Goal: Task Accomplishment & Management: Complete application form

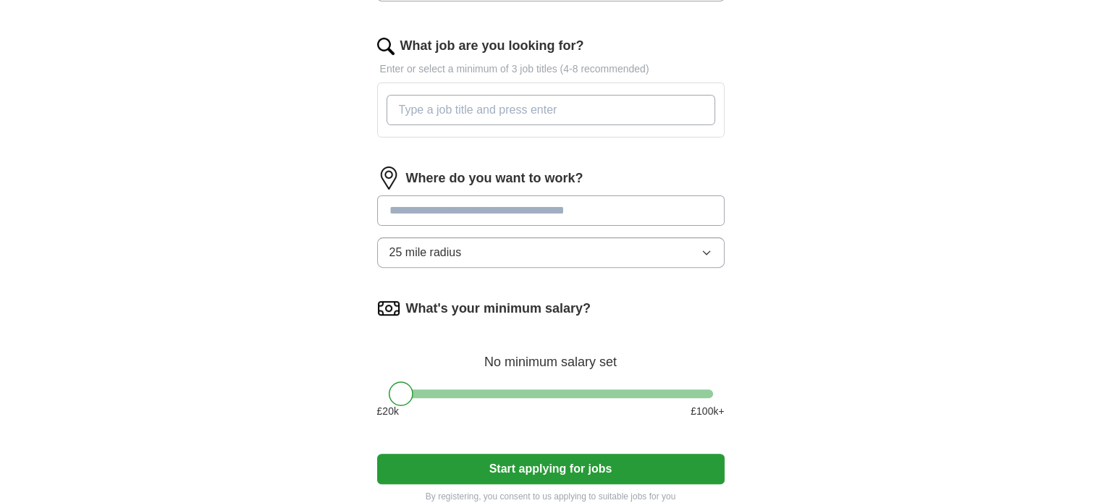
scroll to position [451, 0]
click at [496, 103] on input "What job are you looking for?" at bounding box center [550, 109] width 329 height 30
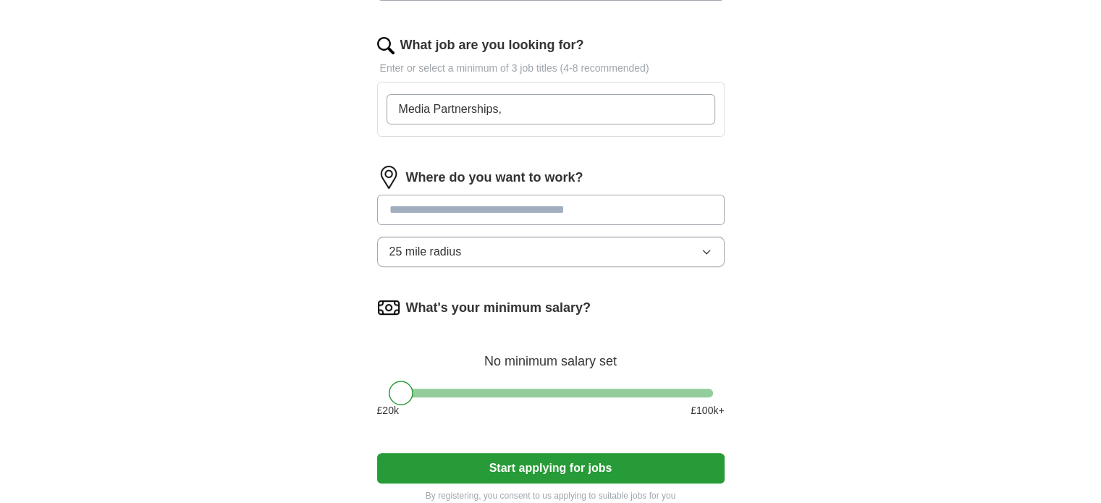
type input "Media Partnerships"
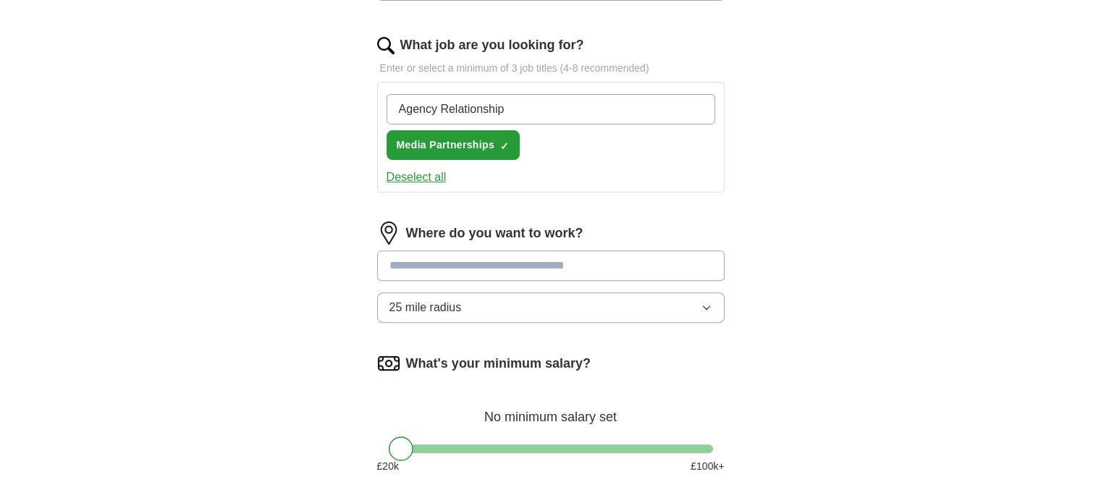
type input "Agency Relationships"
type input "Media Lead"
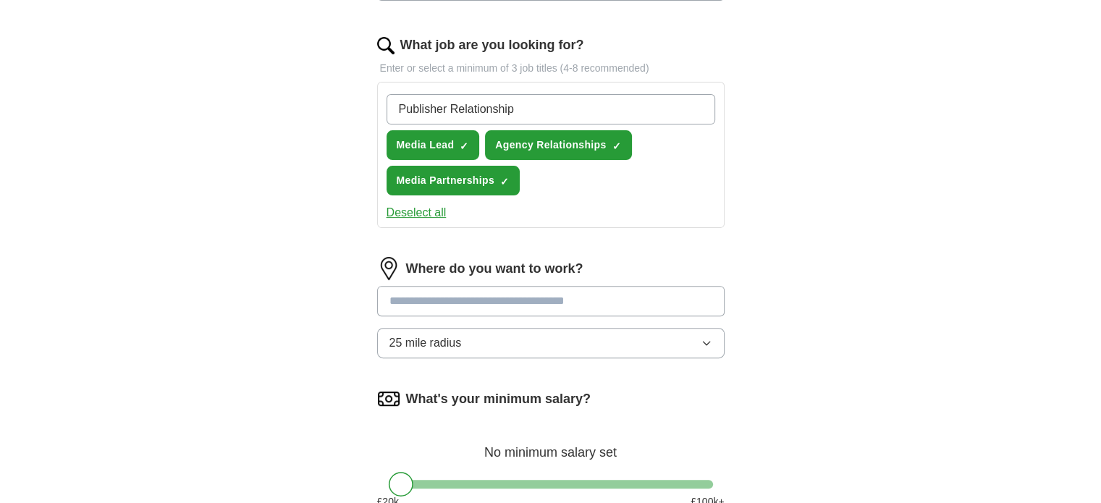
type input "Publisher Relationships"
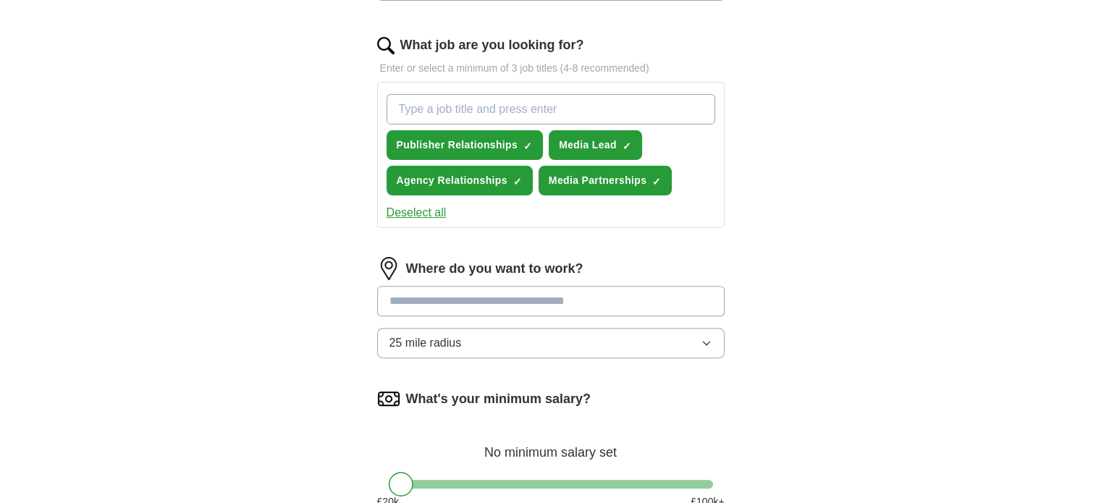
scroll to position [475, 0]
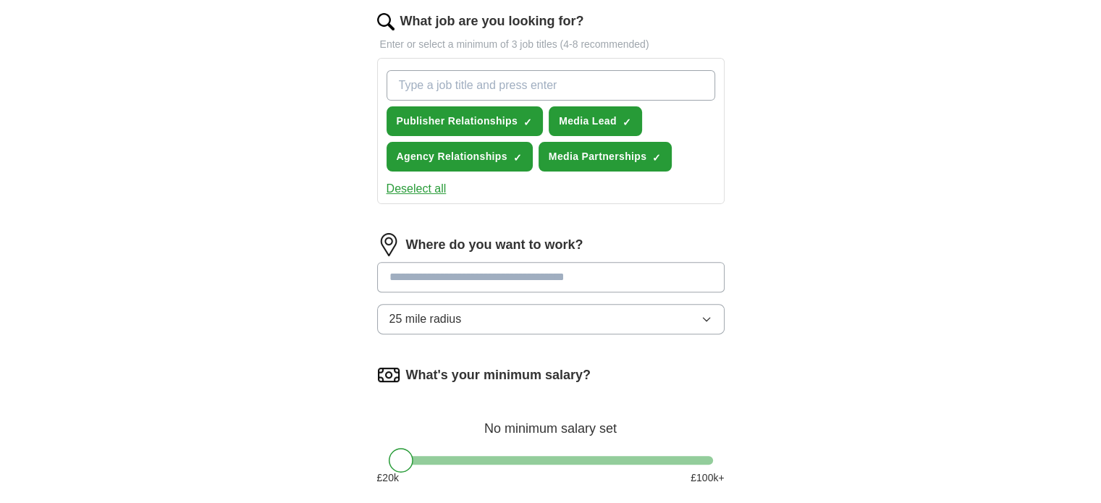
click at [514, 288] on input "text" at bounding box center [550, 277] width 347 height 30
type input "******"
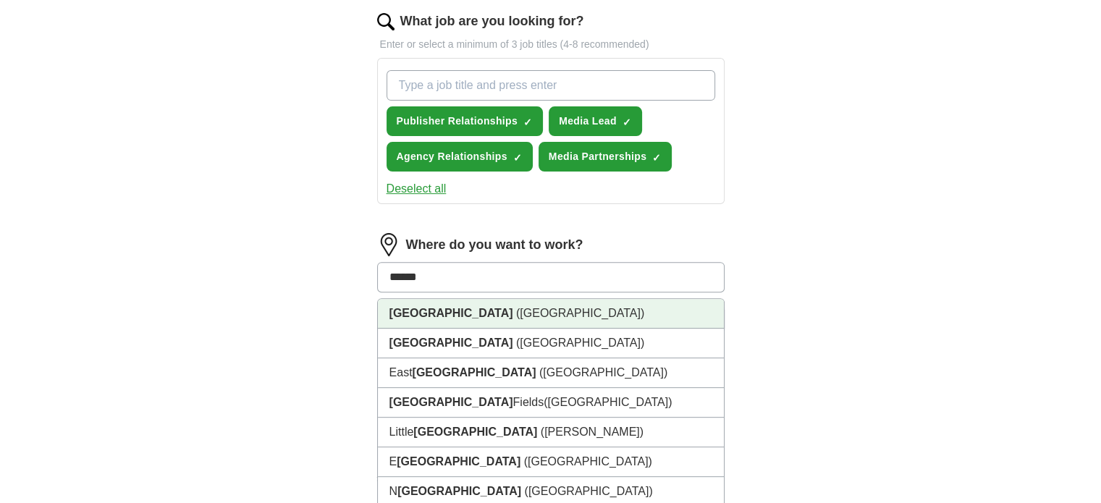
click at [512, 305] on li "[GEOGRAPHIC_DATA] ([GEOGRAPHIC_DATA])" at bounding box center [551, 314] width 346 height 30
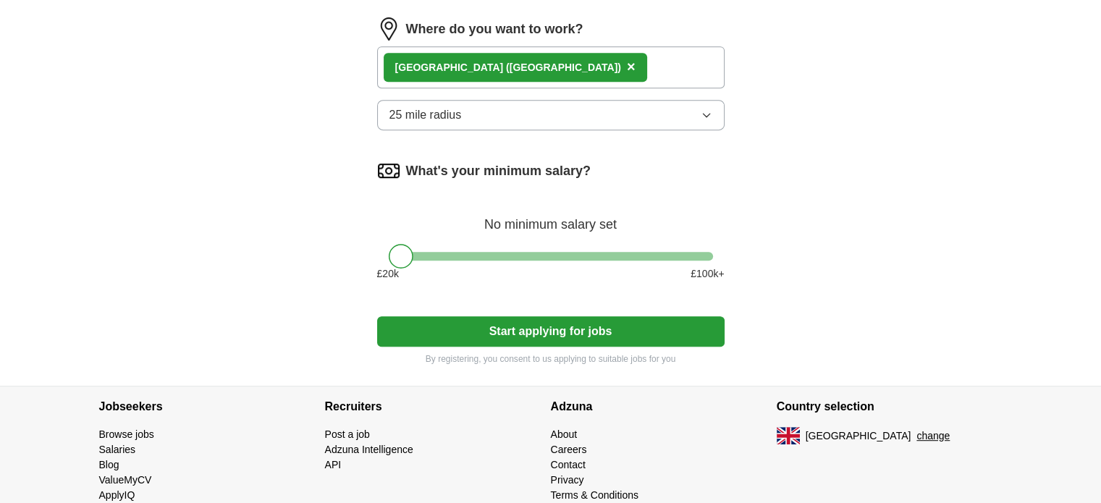
scroll to position [730, 0]
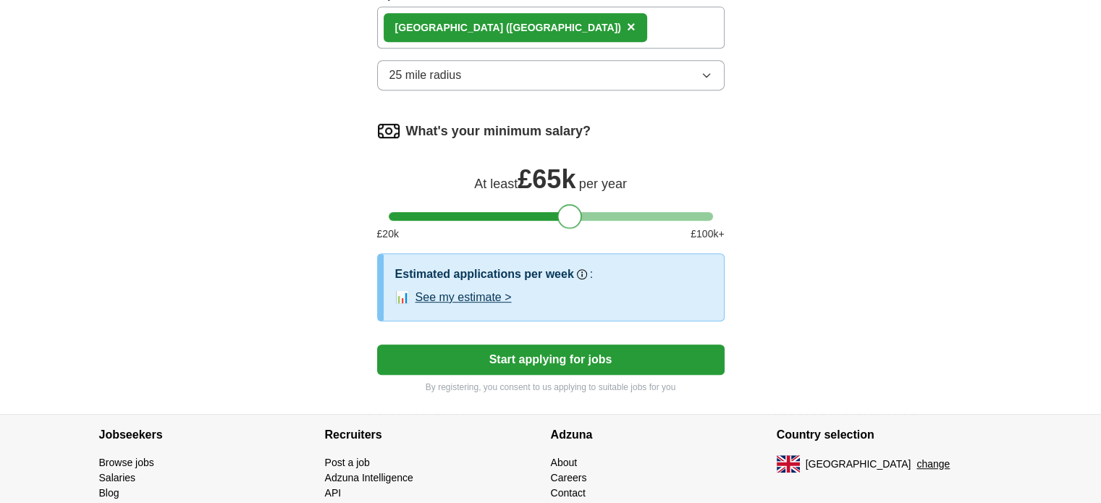
drag, startPoint x: 402, startPoint y: 213, endPoint x: 572, endPoint y: 213, distance: 169.3
click at [572, 213] on div at bounding box center [569, 216] width 25 height 25
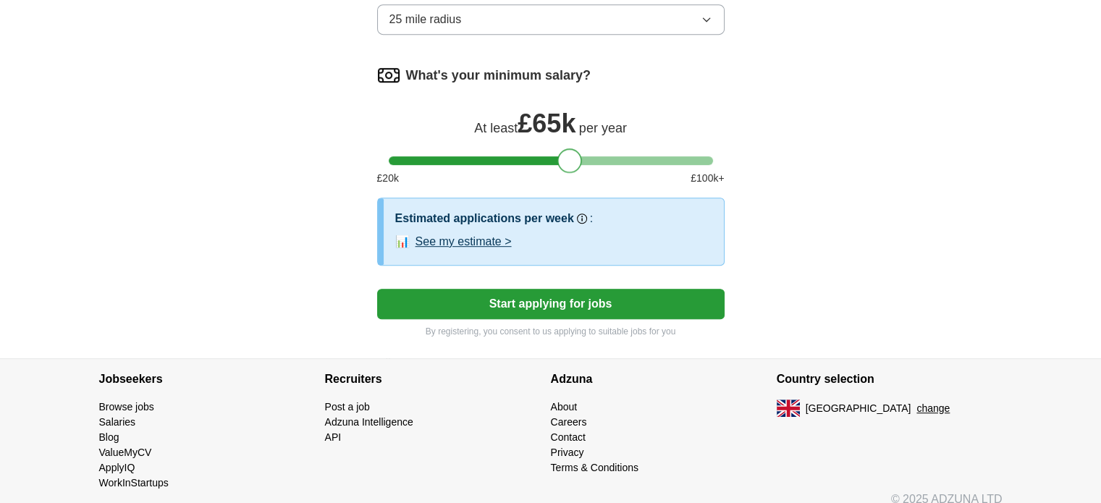
click at [494, 237] on button "See my estimate >" at bounding box center [463, 241] width 96 height 17
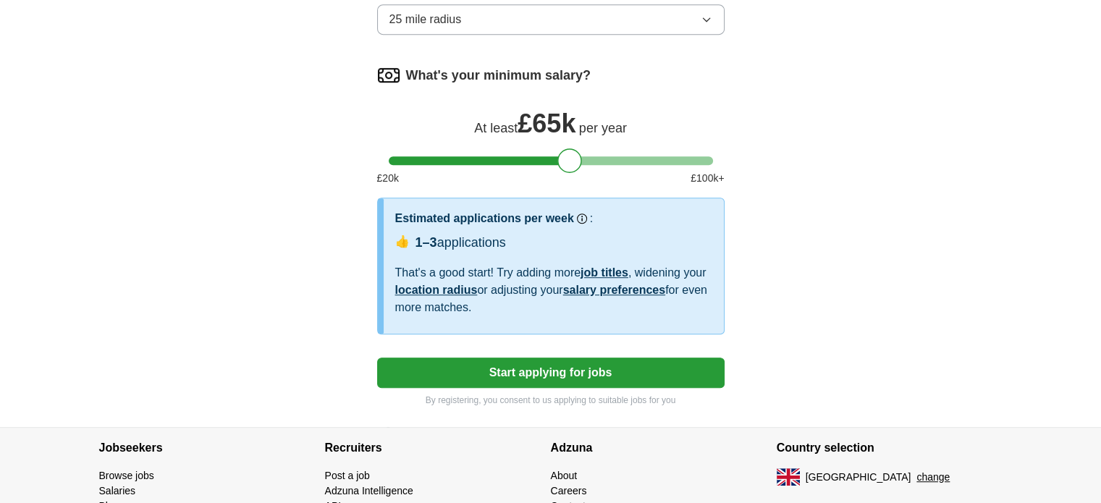
click at [582, 366] on button "Start applying for jobs" at bounding box center [550, 372] width 347 height 30
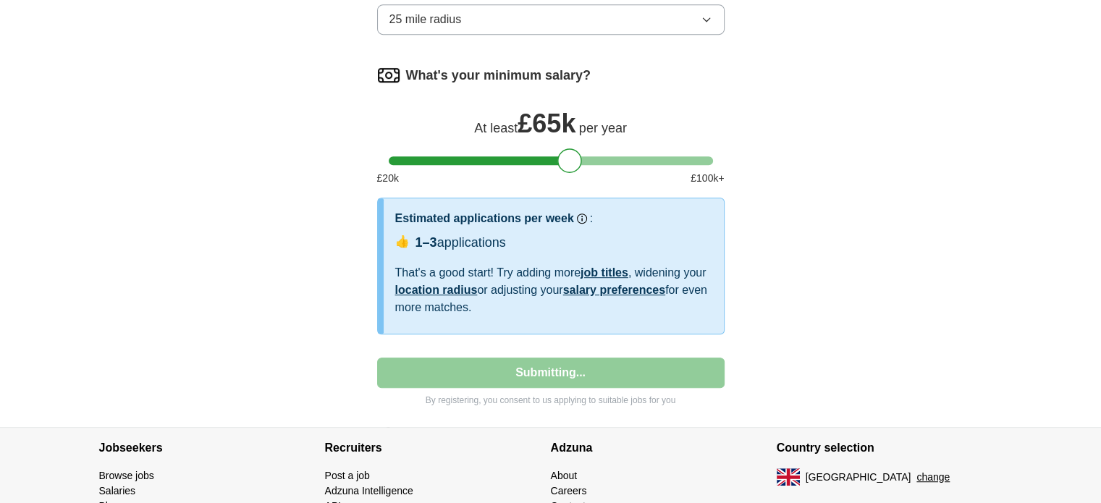
select select "**"
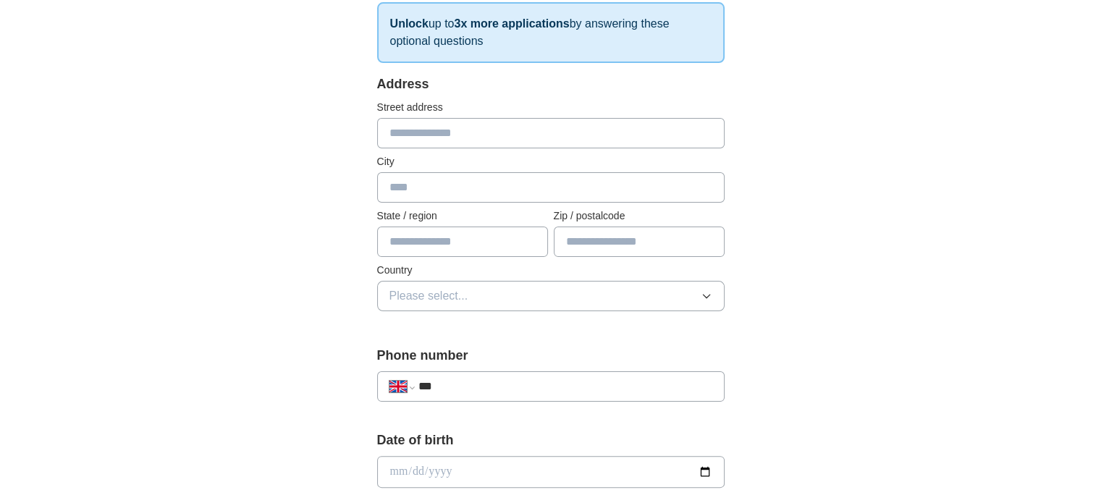
scroll to position [242, 0]
click at [487, 120] on input "text" at bounding box center [550, 132] width 347 height 30
type input "*"
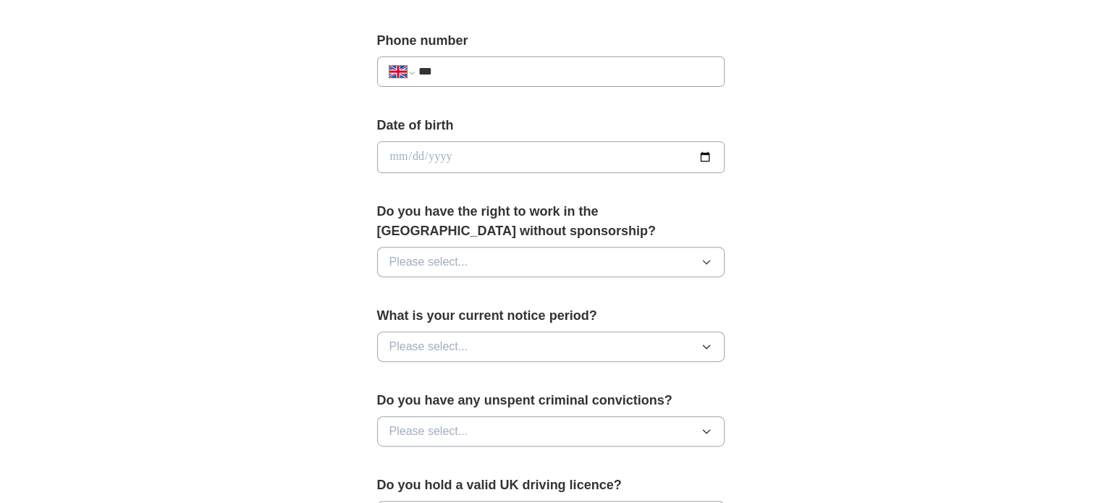
scroll to position [556, 0]
click at [470, 257] on button "Please select..." at bounding box center [550, 261] width 347 height 30
click at [446, 297] on div "Yes" at bounding box center [550, 294] width 323 height 17
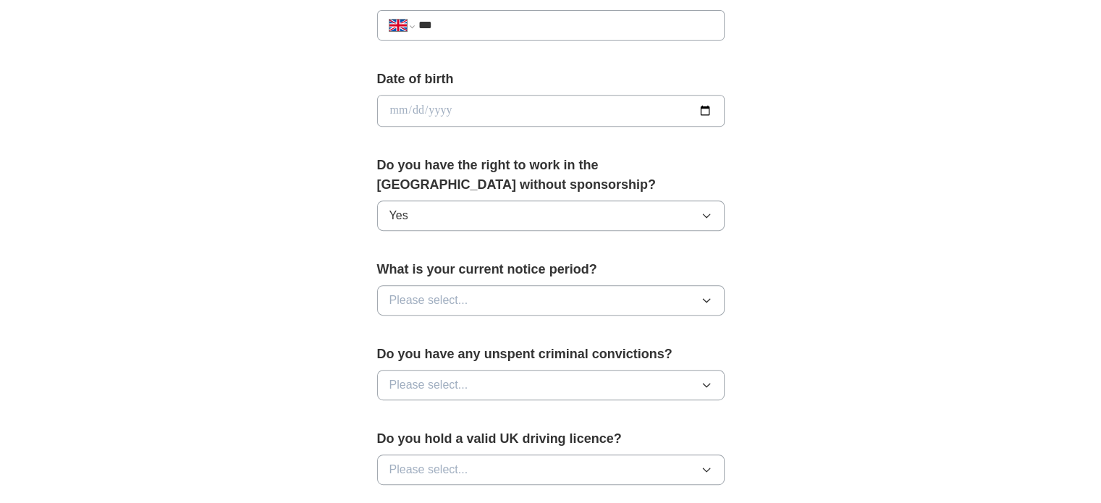
scroll to position [602, 0]
click at [446, 297] on span "Please select..." at bounding box center [428, 299] width 79 height 17
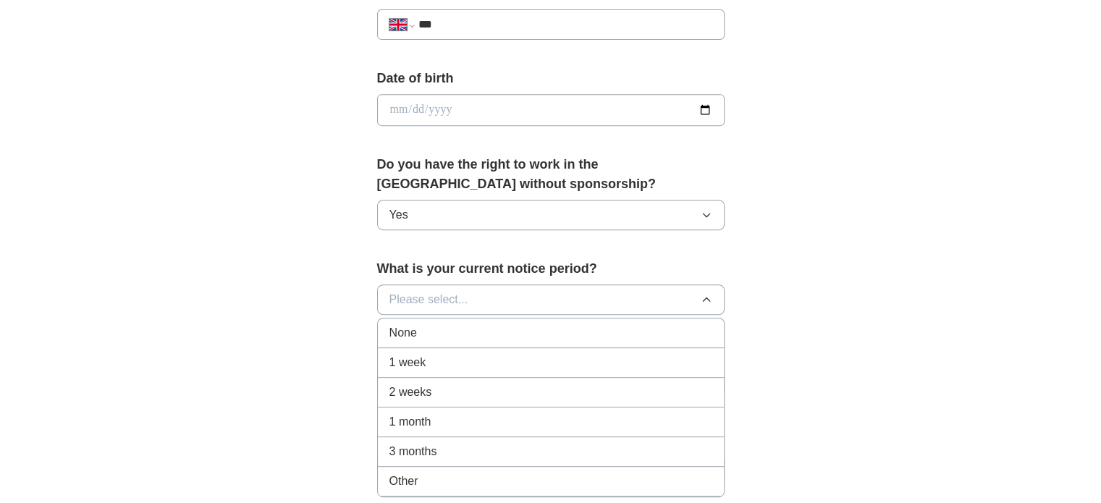
click at [444, 416] on div "1 month" at bounding box center [550, 421] width 323 height 17
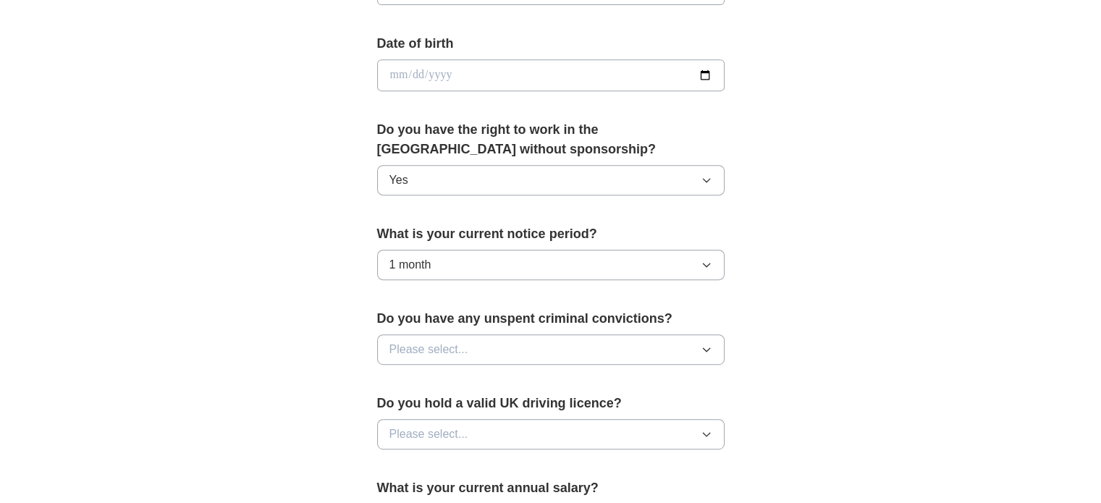
scroll to position [640, 0]
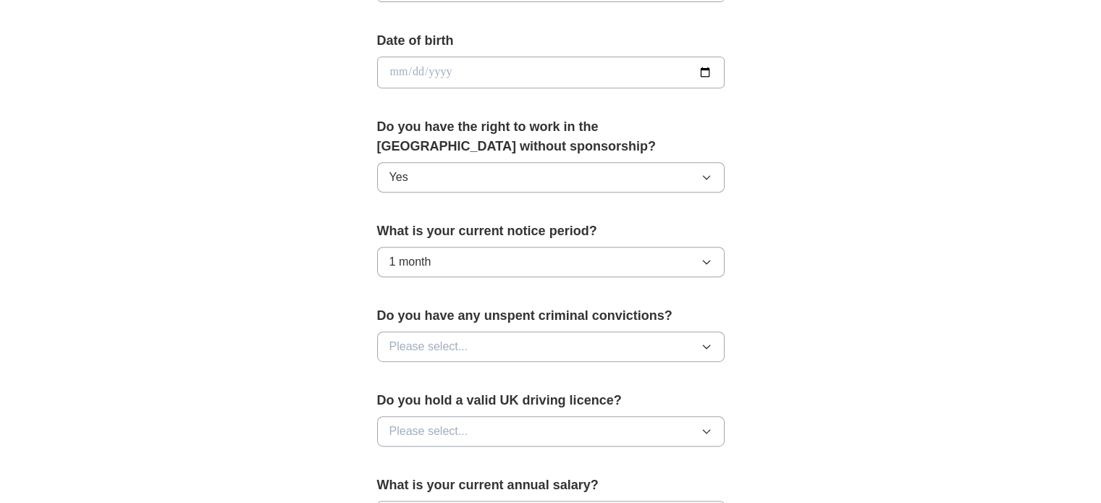
click at [463, 342] on span "Please select..." at bounding box center [428, 346] width 79 height 17
click at [454, 402] on div "No" at bounding box center [550, 409] width 323 height 17
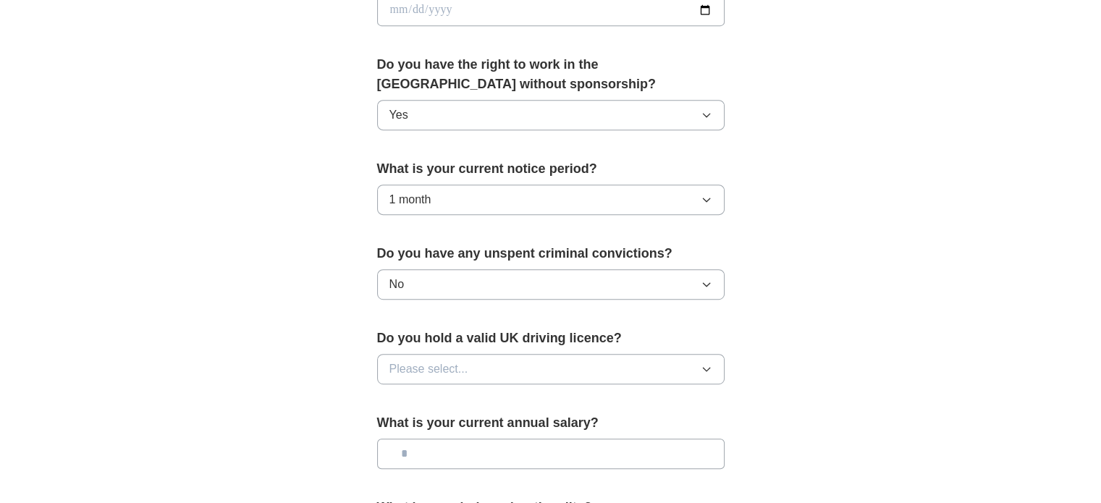
scroll to position [705, 0]
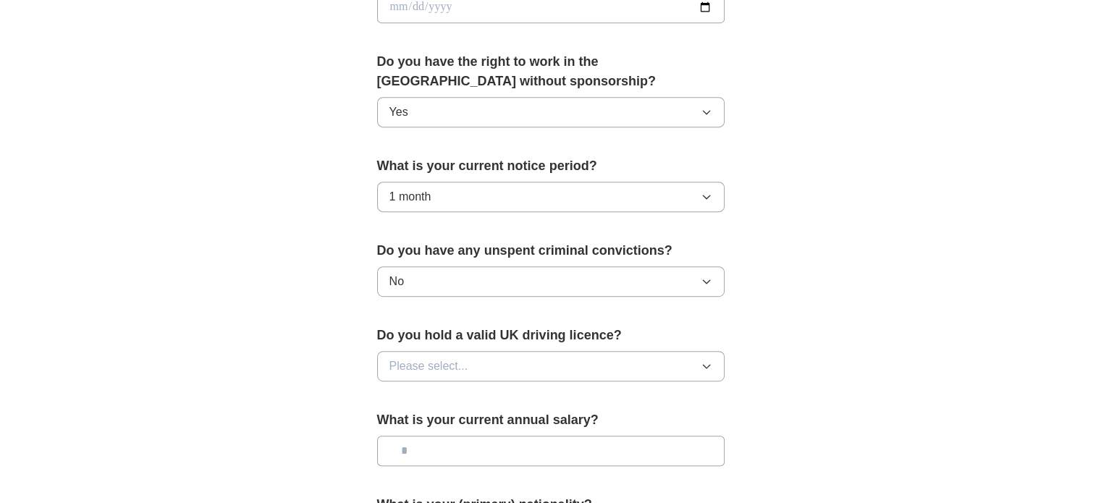
click at [465, 357] on span "Please select..." at bounding box center [428, 365] width 79 height 17
click at [452, 420] on div "No" at bounding box center [550, 428] width 323 height 17
click at [452, 441] on input "text" at bounding box center [550, 451] width 347 height 30
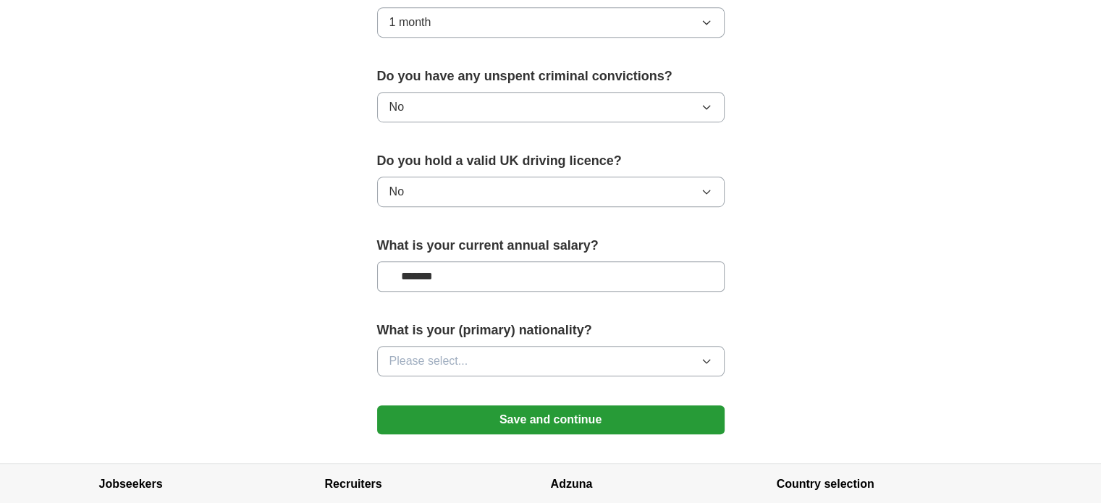
scroll to position [882, 0]
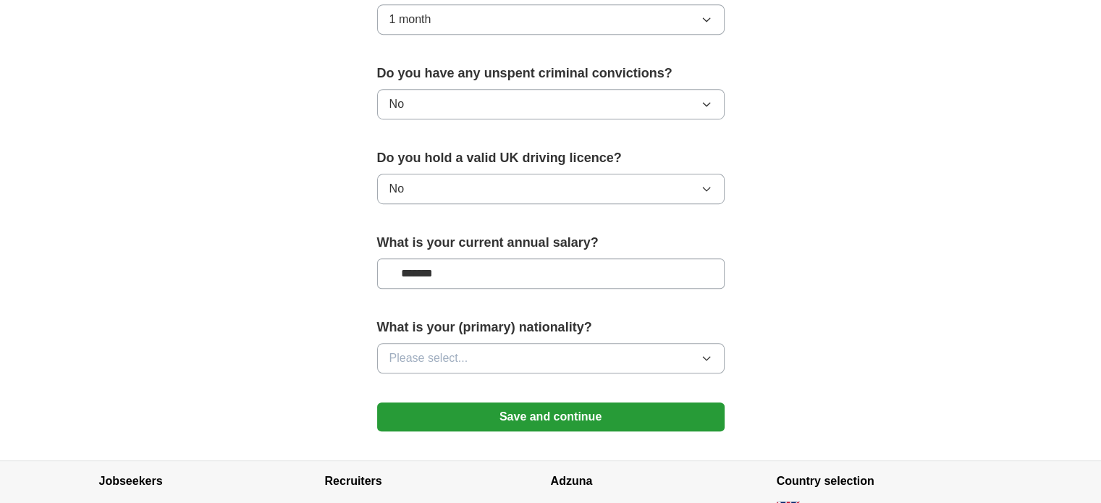
type input "*******"
click at [460, 355] on span "Please select..." at bounding box center [428, 358] width 79 height 17
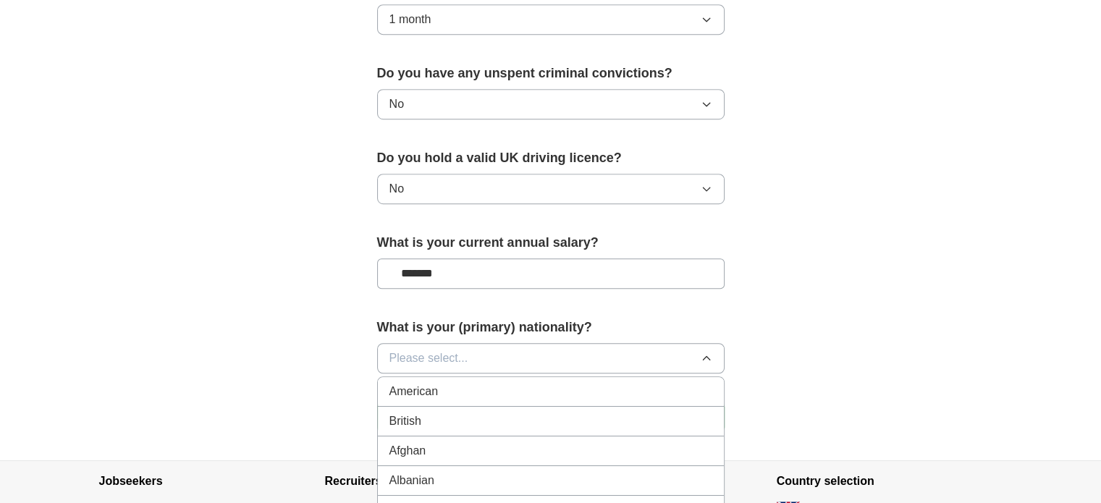
click at [454, 407] on li "British" at bounding box center [551, 422] width 346 height 30
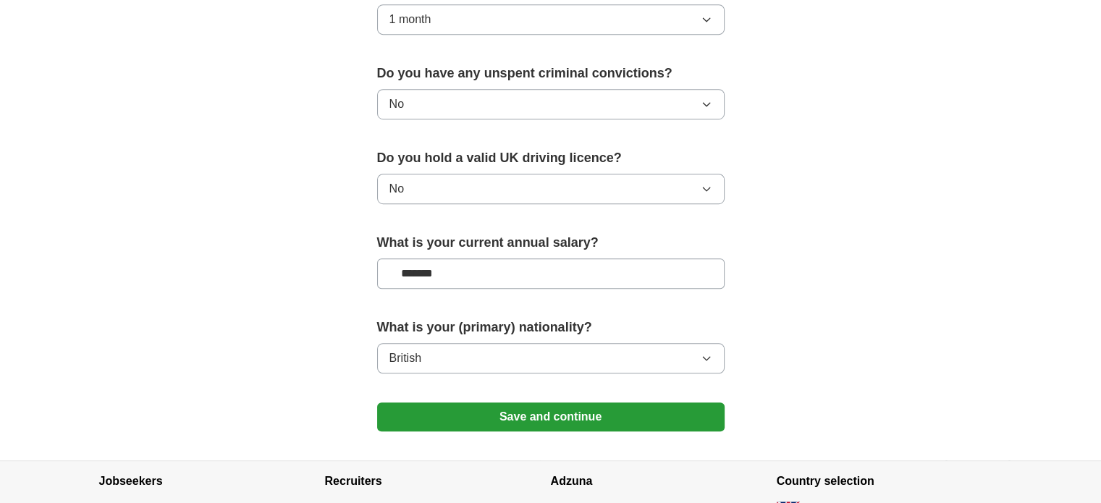
click at [541, 402] on button "Save and continue" at bounding box center [550, 416] width 347 height 29
